Goal: Transaction & Acquisition: Book appointment/travel/reservation

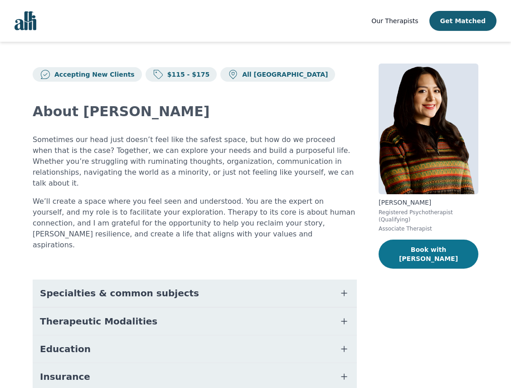
click at [443, 246] on button "Book with [PERSON_NAME]" at bounding box center [429, 253] width 100 height 29
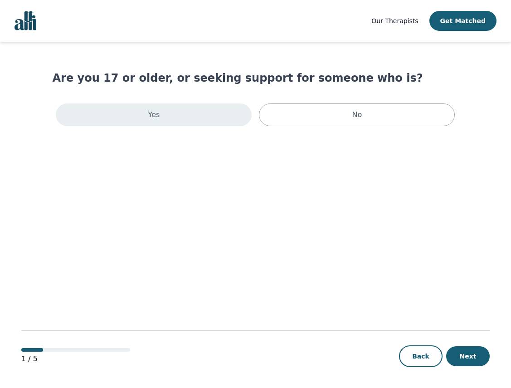
click at [174, 123] on div "Yes" at bounding box center [154, 114] width 196 height 23
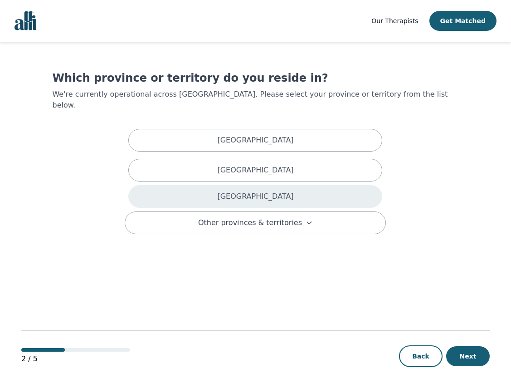
click at [192, 187] on div "[GEOGRAPHIC_DATA]" at bounding box center [255, 196] width 254 height 23
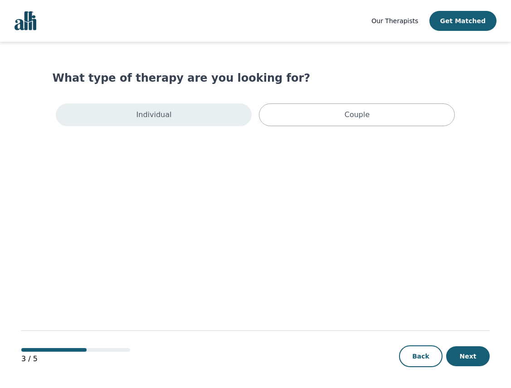
click at [199, 115] on div "Individual" at bounding box center [154, 114] width 196 height 23
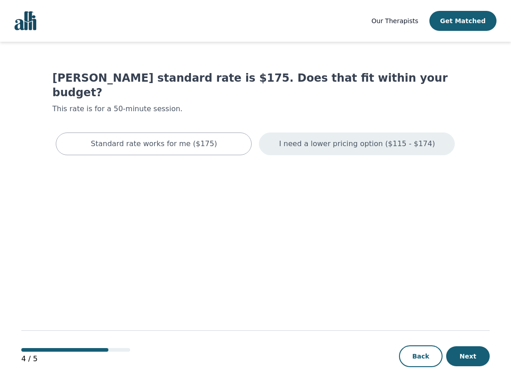
click at [297, 132] on div "I need a lower pricing option ($115 - $174)" at bounding box center [357, 143] width 196 height 23
